Goal: Information Seeking & Learning: Learn about a topic

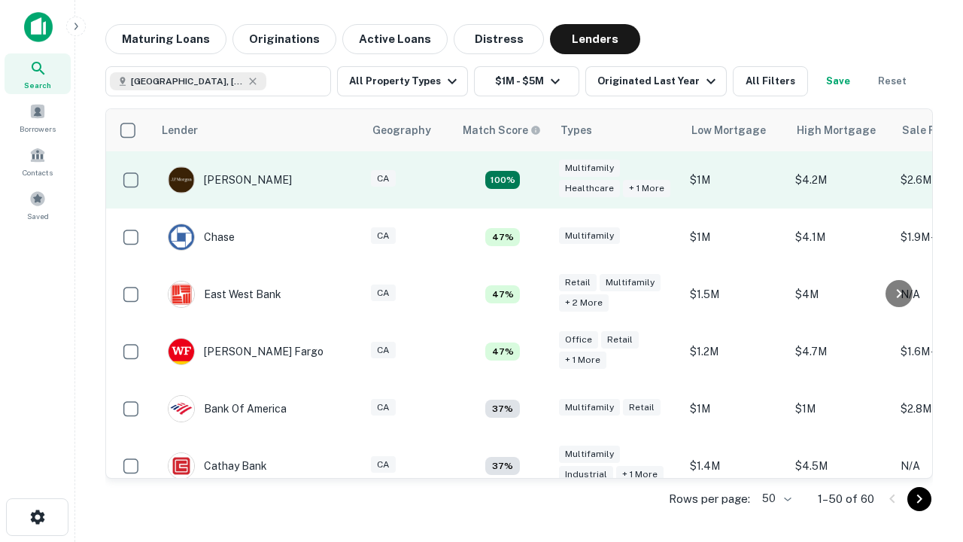
click at [534, 180] on td "100%" at bounding box center [503, 179] width 98 height 57
